Goal: Learn about a topic

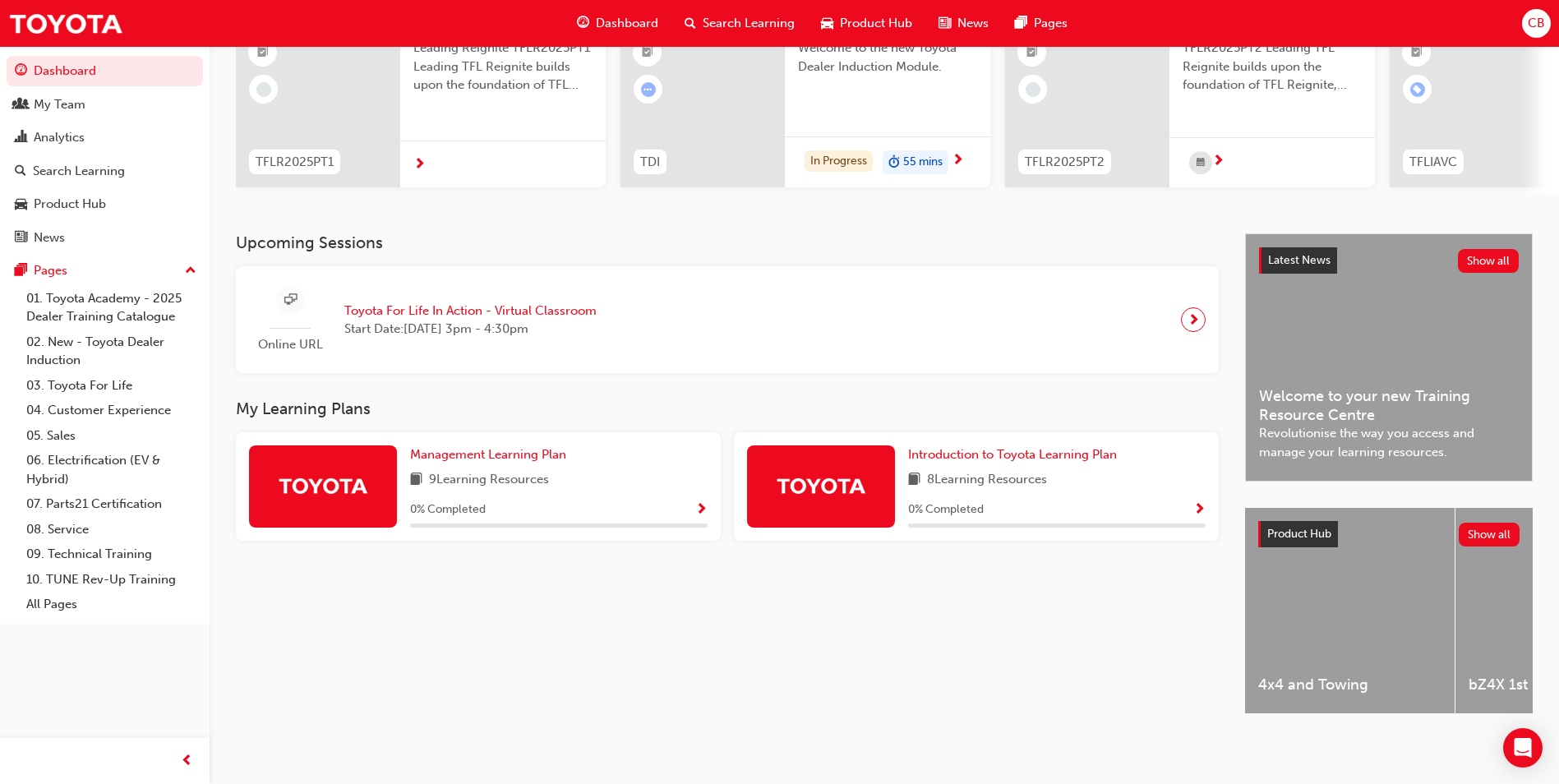
scroll to position [198, 0]
click at [149, 574] on link "10. TUNE Rev-Up Training" at bounding box center [112, 580] width 183 height 25
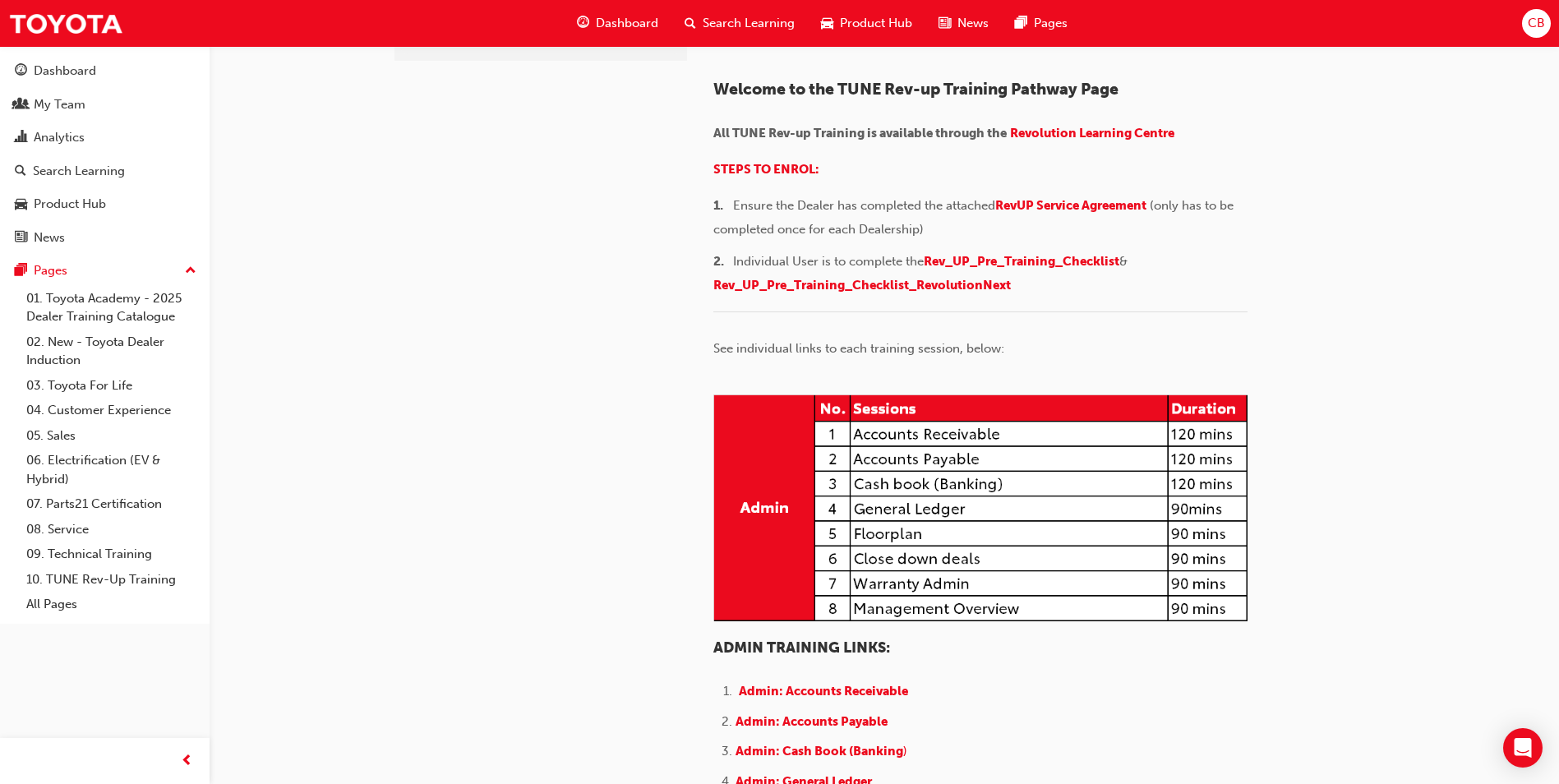
scroll to position [247, 0]
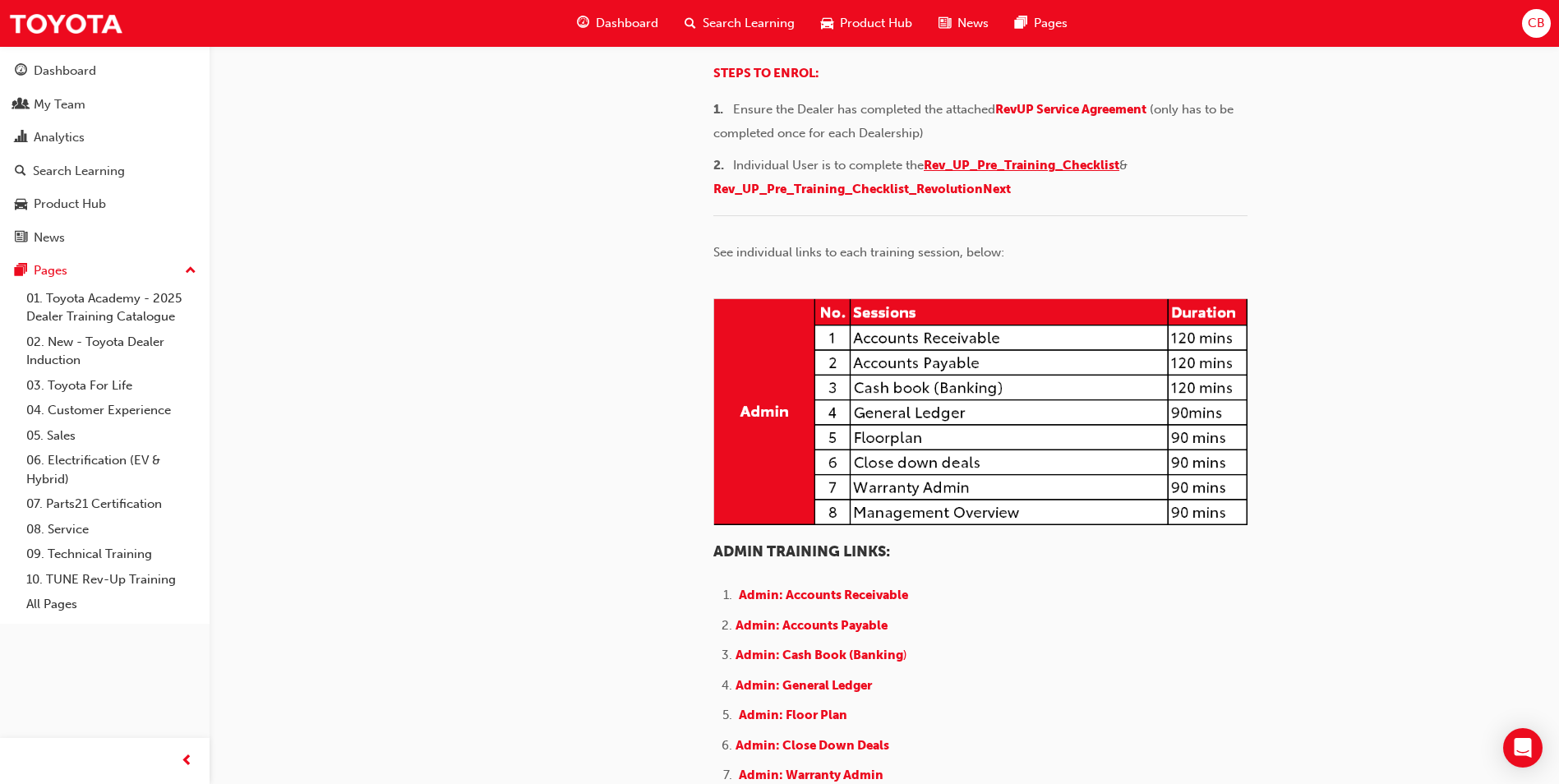
click at [1092, 172] on span "Rev_UP_Pre_Training_Checklist" at bounding box center [1021, 165] width 195 height 15
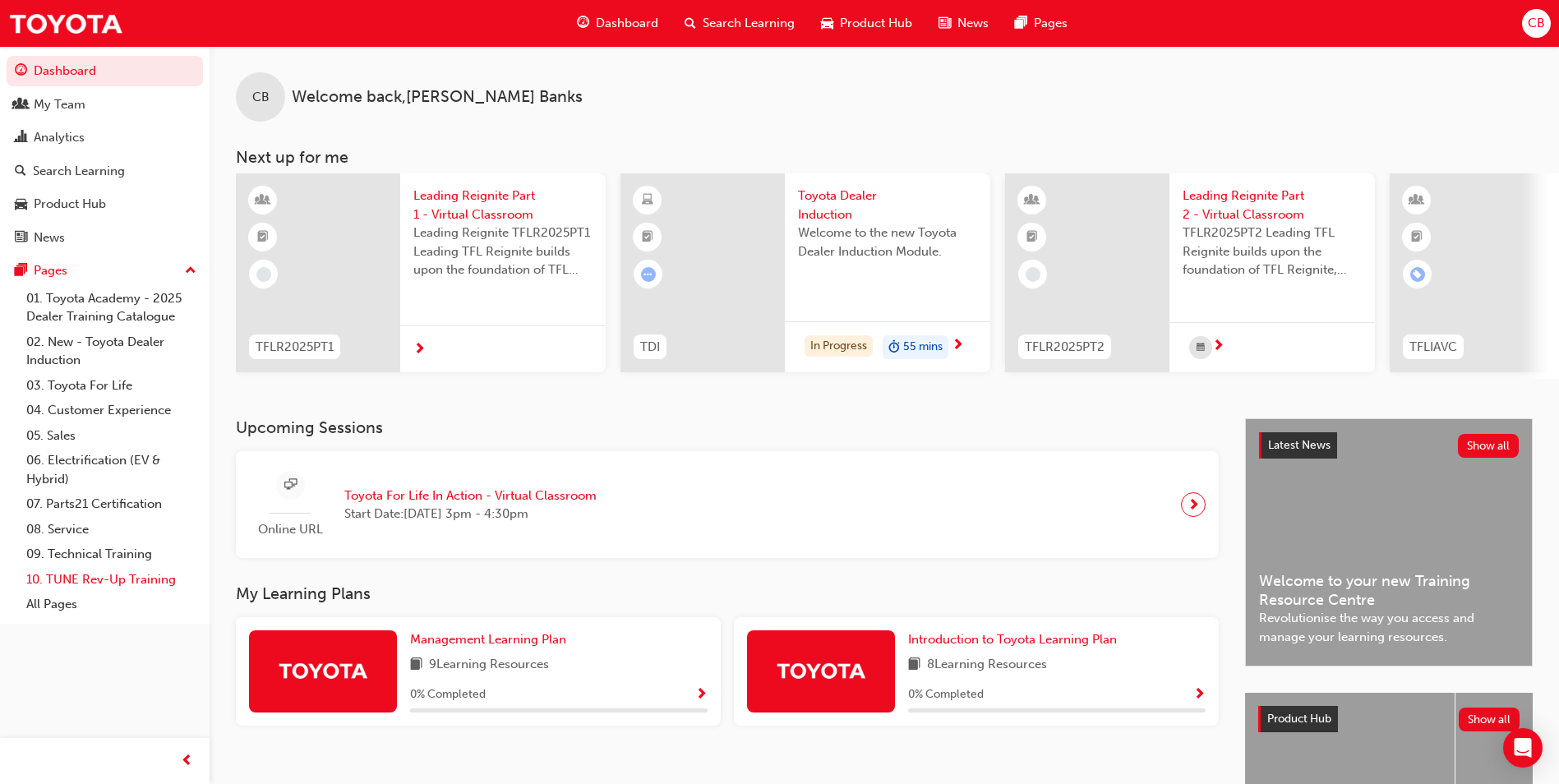
click at [140, 578] on link "10. TUNE Rev-Up Training" at bounding box center [112, 580] width 183 height 25
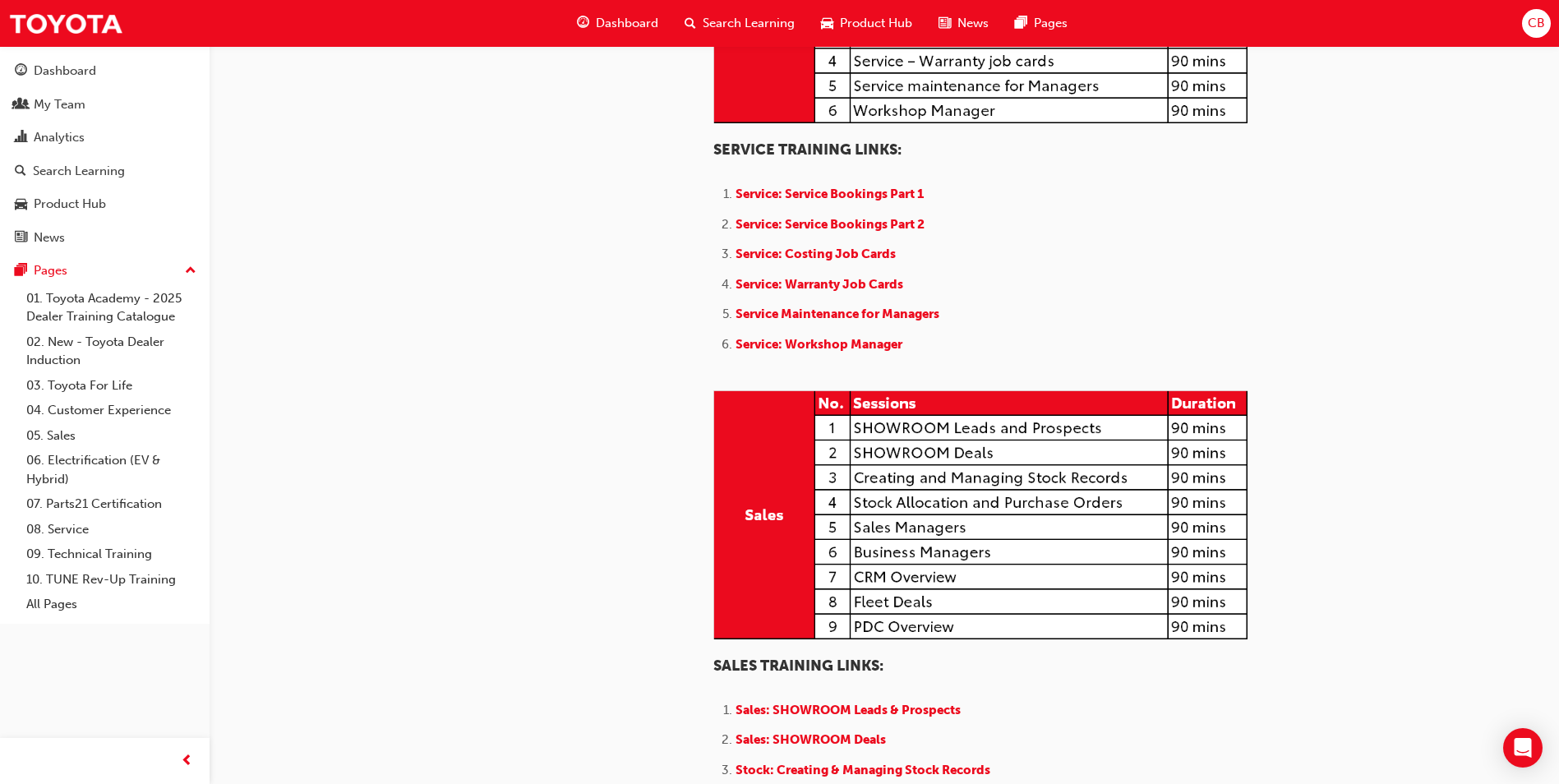
scroll to position [1150, 0]
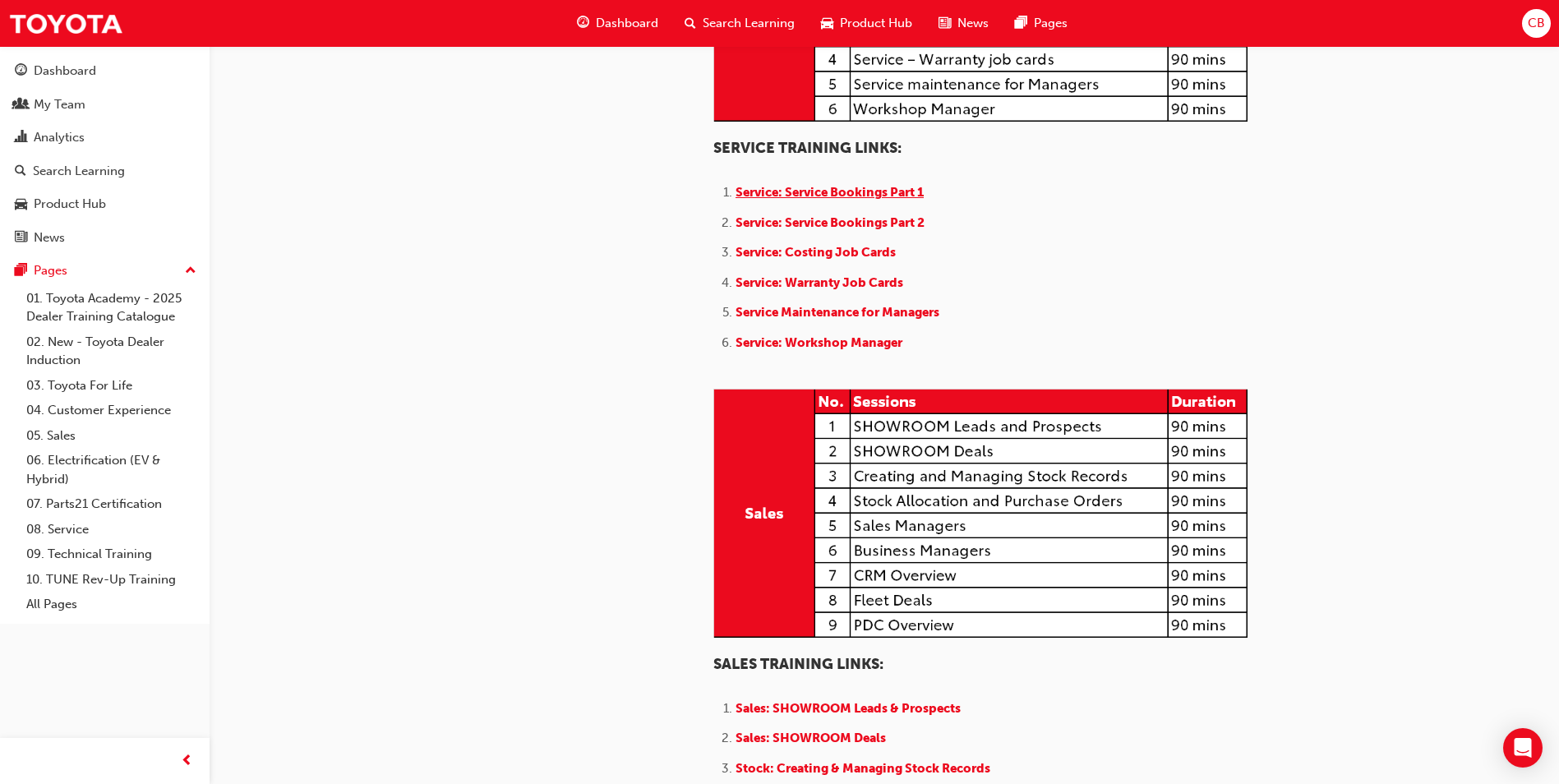
click at [792, 200] on span "Service: Service Bookings Part 1" at bounding box center [829, 192] width 188 height 15
